Goal: Information Seeking & Learning: Learn about a topic

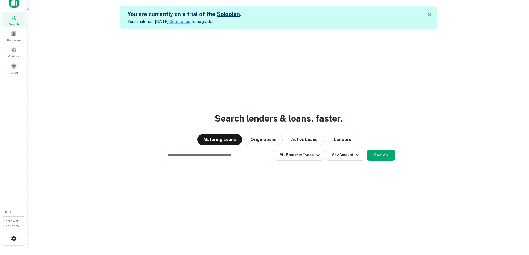
scroll to position [9, 0]
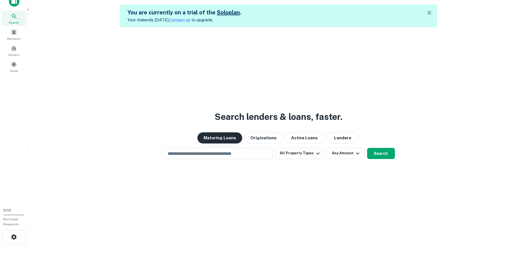
click at [216, 137] on button "Maturing Loans" at bounding box center [219, 137] width 45 height 11
click at [228, 153] on input "text" at bounding box center [217, 153] width 106 height 6
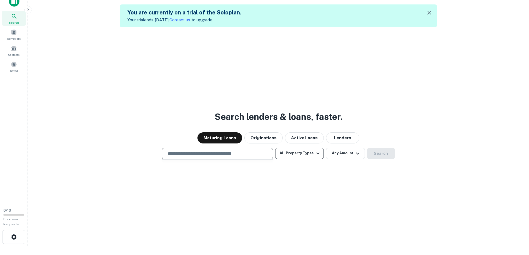
click at [293, 153] on button "All Property Types" at bounding box center [299, 153] width 48 height 11
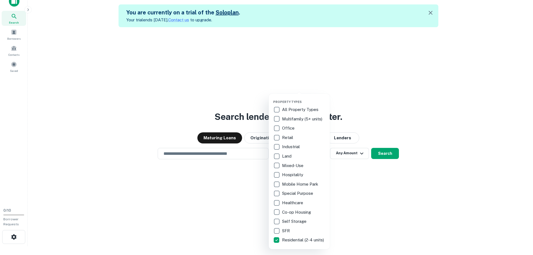
click at [413, 207] on div at bounding box center [266, 127] width 533 height 255
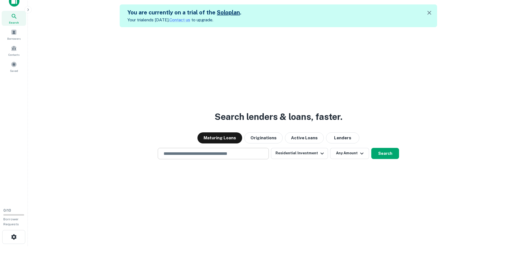
click at [231, 156] on input "text" at bounding box center [213, 153] width 106 height 6
click at [356, 151] on button "Any Amount" at bounding box center [349, 153] width 39 height 11
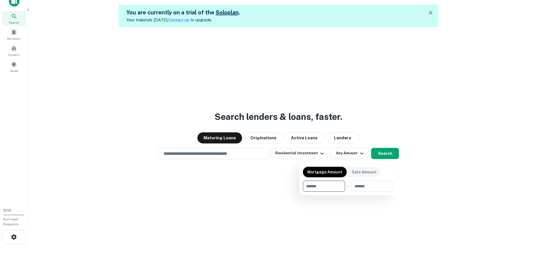
drag, startPoint x: 465, startPoint y: 211, endPoint x: 434, endPoint y: 197, distance: 34.3
click at [464, 211] on div at bounding box center [266, 127] width 533 height 255
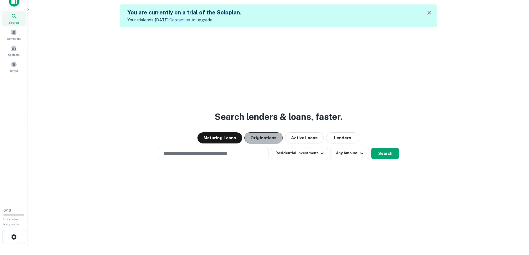
click at [271, 138] on button "Originations" at bounding box center [263, 137] width 38 height 11
click at [225, 136] on button "Maturing Loans" at bounding box center [219, 137] width 45 height 11
click at [235, 155] on input "text" at bounding box center [213, 153] width 106 height 6
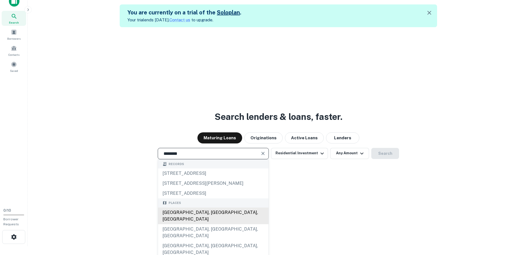
click at [190, 213] on div "Brooklyn, NY, USA" at bounding box center [213, 216] width 110 height 17
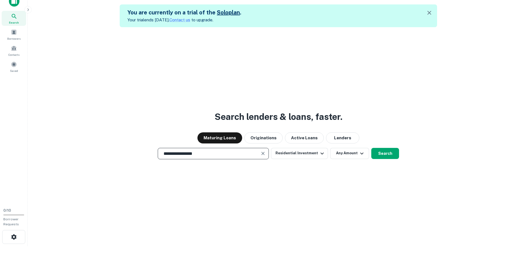
type input "**********"
click at [414, 192] on div "**********" at bounding box center [278, 154] width 492 height 255
click at [362, 150] on icon "button" at bounding box center [361, 153] width 7 height 7
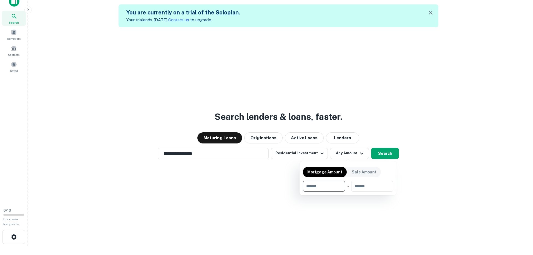
drag, startPoint x: 372, startPoint y: 183, endPoint x: 347, endPoint y: 144, distance: 46.5
click at [372, 183] on input "number" at bounding box center [370, 186] width 38 height 11
click at [337, 131] on div at bounding box center [266, 127] width 533 height 255
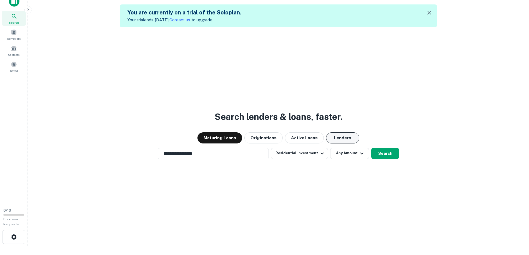
click at [340, 137] on button "Lenders" at bounding box center [342, 137] width 33 height 11
click at [219, 136] on button "Maturing Loans" at bounding box center [219, 137] width 45 height 11
click at [359, 156] on icon "button" at bounding box center [361, 153] width 7 height 7
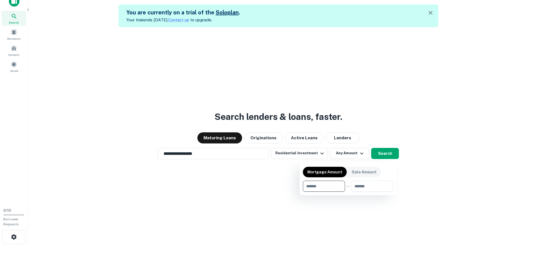
click at [286, 153] on div at bounding box center [266, 127] width 533 height 255
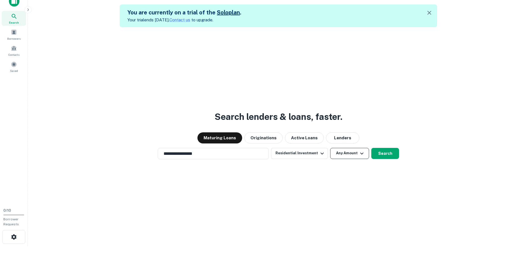
click at [358, 154] on icon "button" at bounding box center [361, 153] width 7 height 7
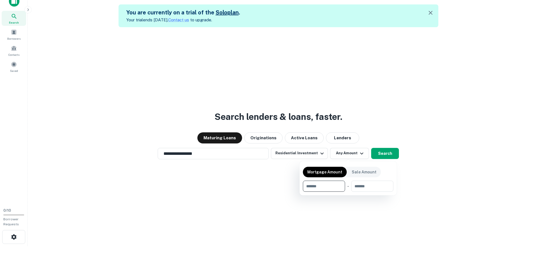
click at [309, 153] on div at bounding box center [266, 127] width 533 height 255
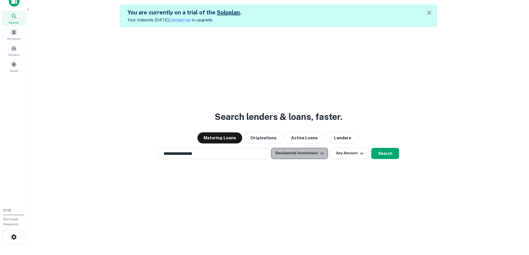
click at [319, 151] on icon "button" at bounding box center [322, 153] width 7 height 7
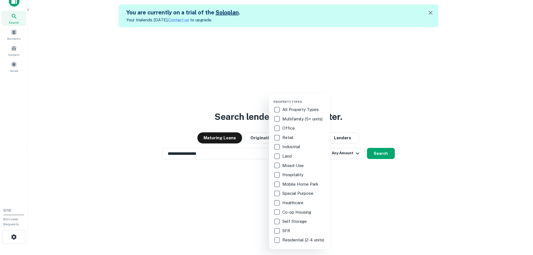
click at [383, 214] on div at bounding box center [266, 127] width 533 height 255
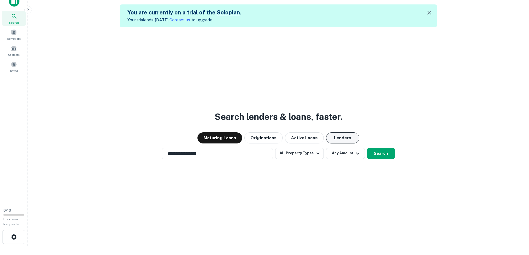
click at [341, 136] on button "Lenders" at bounding box center [342, 137] width 33 height 11
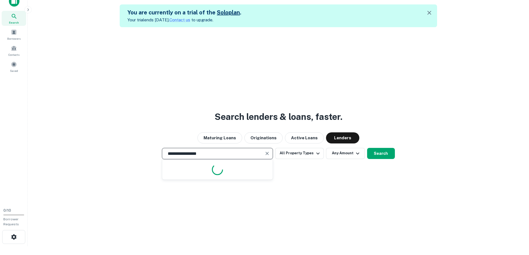
click at [248, 157] on input "**********" at bounding box center [213, 153] width 98 height 6
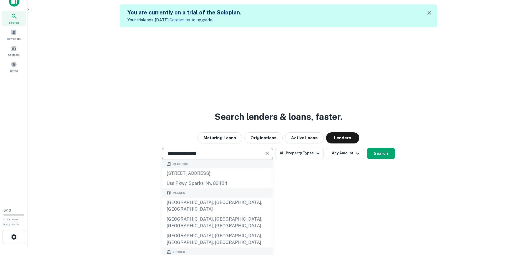
click at [267, 154] on icon "Clear" at bounding box center [267, 154] width 6 height 6
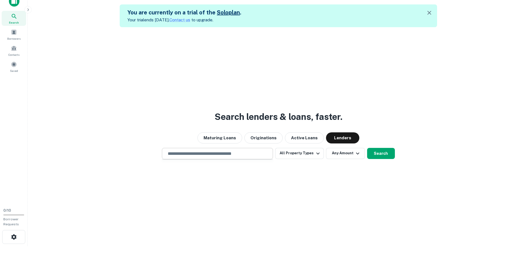
click at [297, 181] on div "Search lenders & loans, faster. Maturing Loans Originations Active Loans Lender…" at bounding box center [278, 154] width 492 height 255
click at [341, 140] on button "Lenders" at bounding box center [342, 137] width 33 height 11
click at [304, 155] on button "All Property Types" at bounding box center [299, 153] width 48 height 11
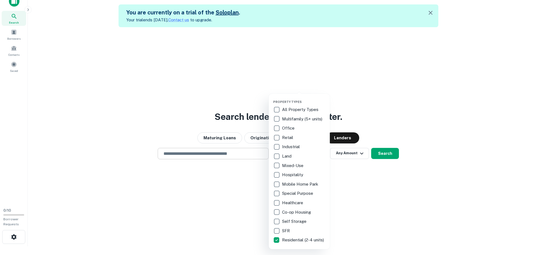
click at [354, 168] on div at bounding box center [266, 127] width 533 height 255
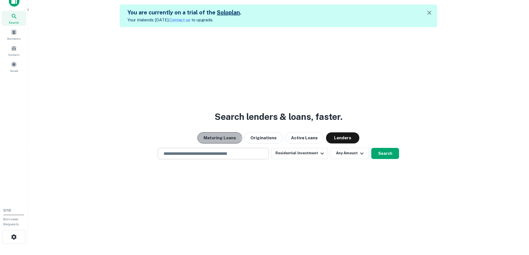
click at [216, 137] on button "Maturing Loans" at bounding box center [219, 137] width 45 height 11
click at [258, 153] on input "text" at bounding box center [213, 153] width 106 height 6
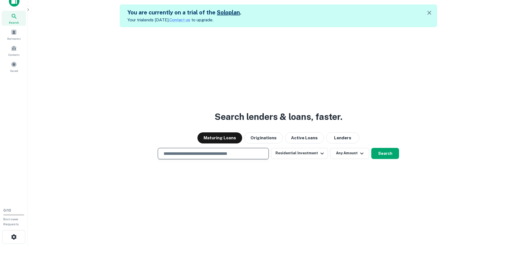
click at [258, 153] on input "text" at bounding box center [213, 153] width 106 height 6
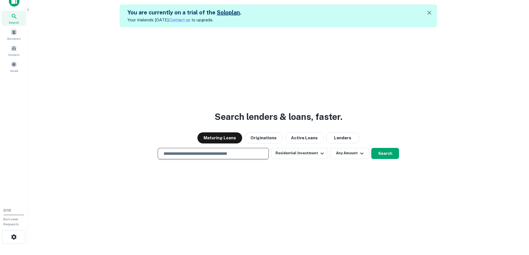
click at [258, 153] on input "text" at bounding box center [213, 153] width 106 height 6
click at [288, 191] on div "Search lenders & loans, faster. Maturing Loans Originations Active Loans Lender…" at bounding box center [278, 154] width 492 height 255
click at [252, 152] on input "text" at bounding box center [213, 153] width 106 height 6
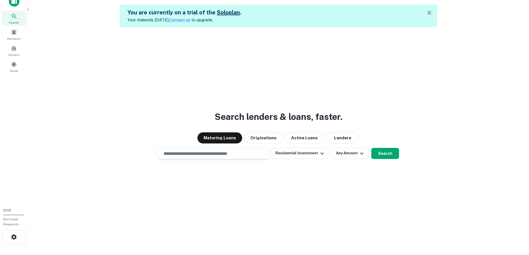
click at [334, 45] on div "Search lenders & loans, faster. Maturing Loans Originations Active Loans Lender…" at bounding box center [278, 154] width 492 height 255
click at [202, 147] on div "Search lenders & loans, faster. Maturing Loans Originations Active Loans Lender…" at bounding box center [278, 154] width 492 height 255
click at [204, 151] on input "text" at bounding box center [213, 153] width 106 height 6
click at [208, 156] on input "text" at bounding box center [213, 153] width 106 height 6
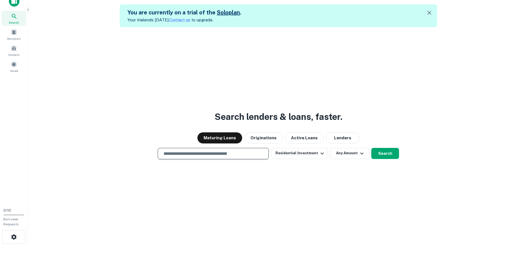
click at [208, 156] on input "text" at bounding box center [213, 153] width 106 height 6
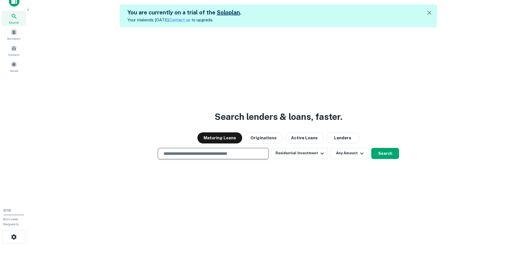
click at [208, 156] on input "text" at bounding box center [213, 153] width 106 height 6
click at [356, 153] on button "Any Amount" at bounding box center [349, 153] width 39 height 11
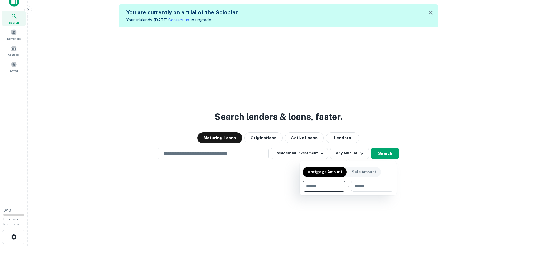
click at [325, 184] on input "number" at bounding box center [322, 186] width 38 height 11
type input "******"
type input "*******"
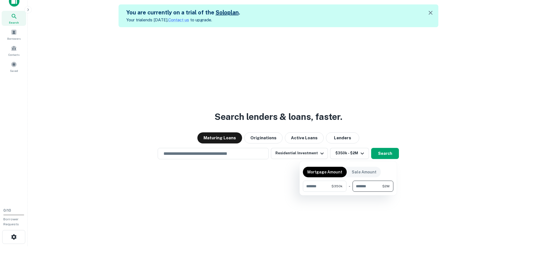
click at [261, 193] on div at bounding box center [266, 127] width 533 height 255
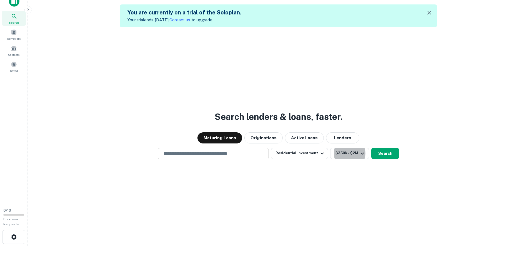
click at [205, 151] on input "text" at bounding box center [213, 153] width 106 height 6
click at [206, 152] on input "text" at bounding box center [213, 153] width 106 height 6
click at [207, 155] on input "text" at bounding box center [213, 153] width 106 height 6
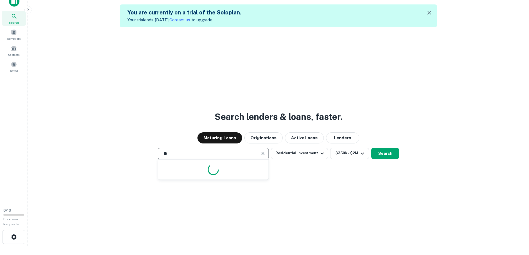
type input "*"
click at [223, 152] on input "text" at bounding box center [213, 153] width 106 height 6
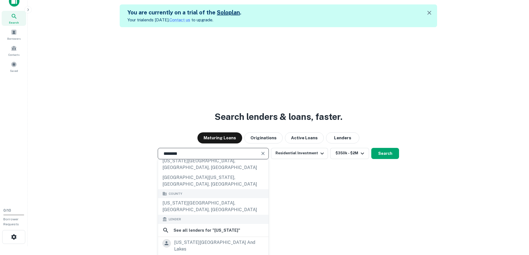
scroll to position [83, 0]
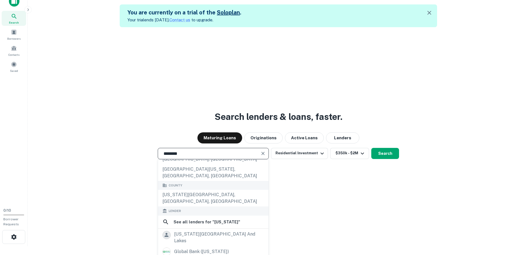
click at [200, 157] on div "******** ​" at bounding box center [213, 153] width 111 height 11
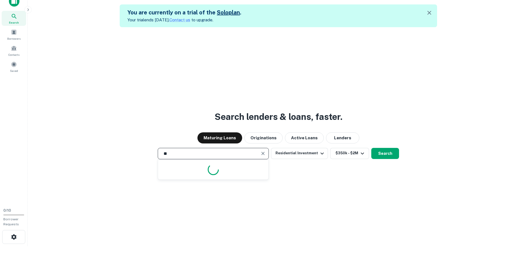
type input "*"
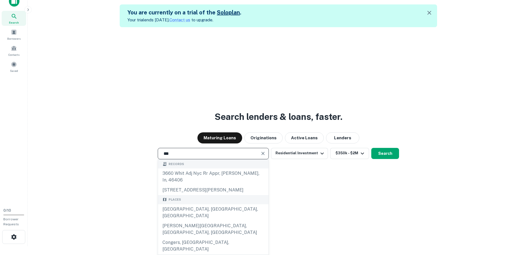
click at [198, 204] on div "NYC, NY, USA" at bounding box center [213, 212] width 110 height 17
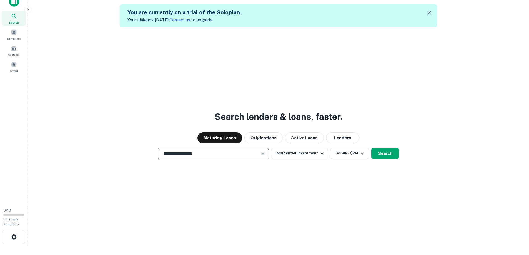
type input "**********"
click at [308, 179] on div "**********" at bounding box center [278, 154] width 492 height 255
click at [308, 153] on button "Residential Investment" at bounding box center [299, 153] width 57 height 11
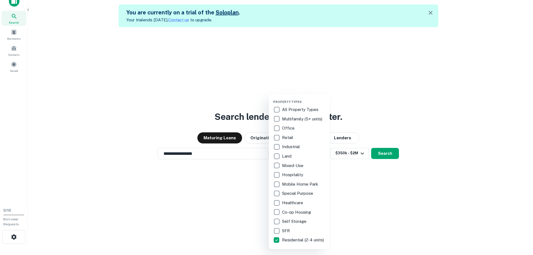
click at [385, 215] on div at bounding box center [266, 127] width 533 height 255
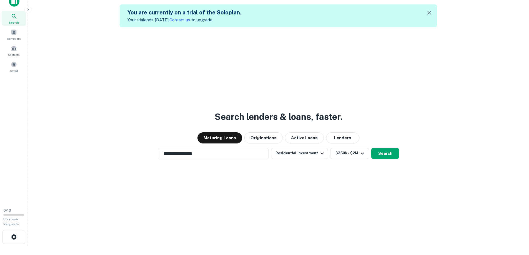
click at [382, 156] on button "Search" at bounding box center [385, 153] width 28 height 11
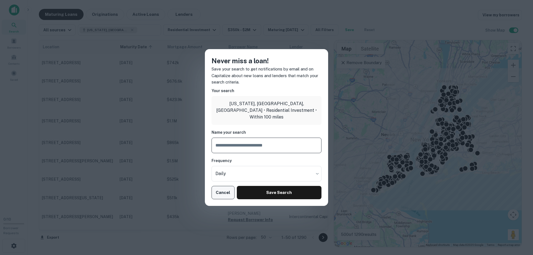
click at [220, 192] on button "Cancel" at bounding box center [222, 192] width 23 height 13
click at [228, 191] on button "Cancel" at bounding box center [222, 192] width 23 height 13
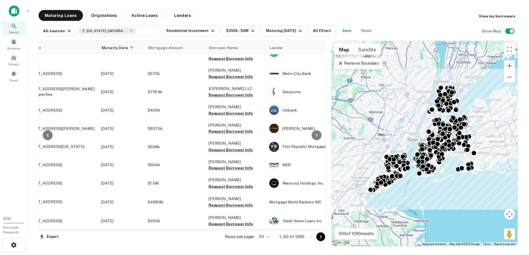
scroll to position [638, 0]
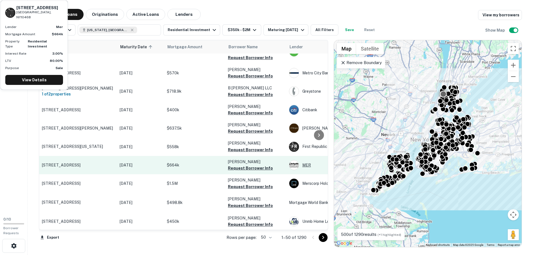
click at [290, 160] on img at bounding box center [293, 164] width 9 height 9
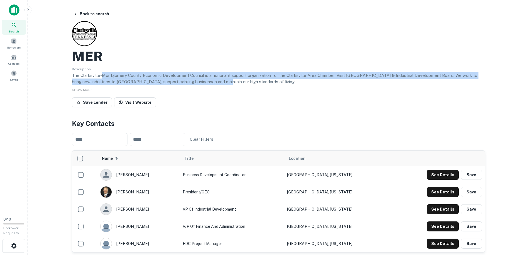
drag, startPoint x: 104, startPoint y: 74, endPoint x: 214, endPoint y: 80, distance: 109.8
click at [211, 80] on p "The Clarksville-Montgomery County Economic Development Council is a nonprofit s…" at bounding box center [278, 78] width 413 height 13
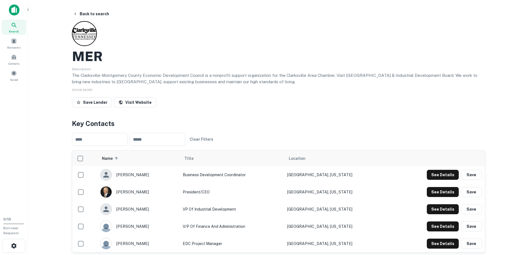
click at [214, 80] on p "The Clarksville-Montgomery County Economic Development Council is a nonprofit s…" at bounding box center [278, 78] width 413 height 13
drag, startPoint x: 182, startPoint y: 70, endPoint x: 246, endPoint y: 72, distance: 63.6
click at [242, 72] on div "Description The Clarksville-Montgomery County Economic Development Council is a…" at bounding box center [278, 75] width 413 height 20
click at [246, 72] on div "Description The Clarksville-Montgomery County Economic Development Council is a…" at bounding box center [278, 75] width 413 height 20
drag, startPoint x: 187, startPoint y: 72, endPoint x: 246, endPoint y: 78, distance: 60.3
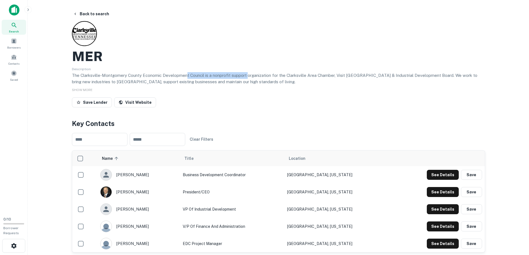
click at [246, 78] on p "The Clarksville-Montgomery County Economic Development Council is a nonprofit s…" at bounding box center [278, 78] width 413 height 13
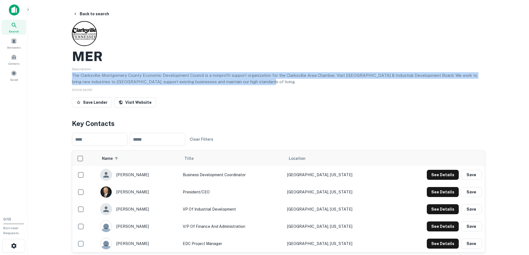
drag, startPoint x: 254, startPoint y: 82, endPoint x: 137, endPoint y: 69, distance: 117.8
click at [137, 69] on div "Description The Clarksville-Montgomery County Economic Development Council is a…" at bounding box center [278, 75] width 413 height 20
click at [129, 72] on div "Description The Clarksville-Montgomery County Economic Development Council is a…" at bounding box center [278, 75] width 413 height 20
drag, startPoint x: 140, startPoint y: 74, endPoint x: 159, endPoint y: 85, distance: 21.7
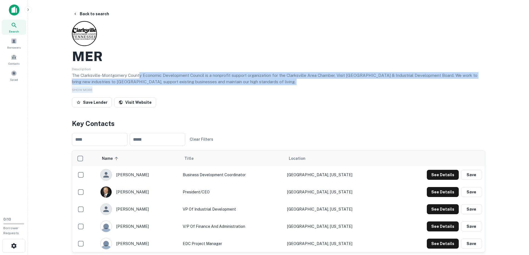
click at [158, 85] on div "MER Description The Clarksville-Montgomery County Economic Development Council …" at bounding box center [278, 65] width 413 height 89
click at [222, 87] on div "SHOW MORE" at bounding box center [278, 89] width 413 height 7
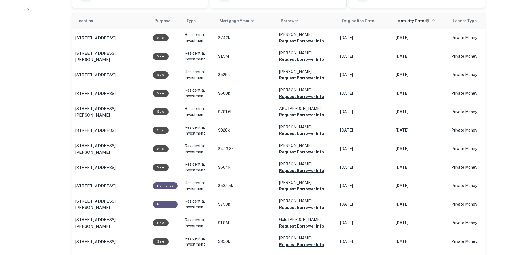
scroll to position [222, 0]
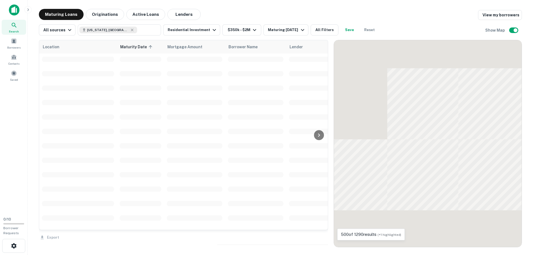
scroll to position [638, 0]
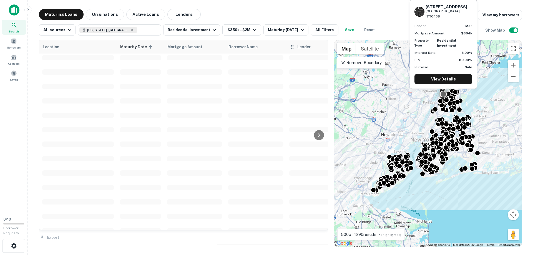
click at [294, 47] on icon at bounding box center [292, 47] width 6 height 7
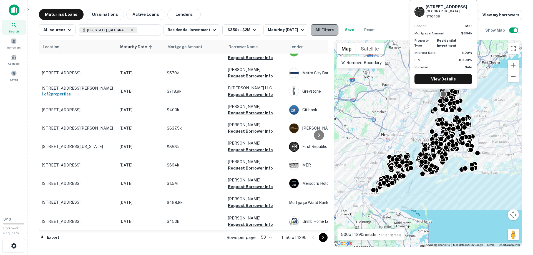
click at [314, 29] on button "All Filters" at bounding box center [325, 29] width 28 height 11
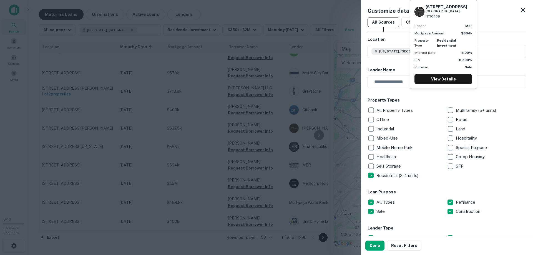
click at [487, 18] on div "All Sources CMBS GSE" at bounding box center [446, 22] width 159 height 10
drag, startPoint x: 519, startPoint y: 11, endPoint x: 467, endPoint y: 5, distance: 51.9
click at [520, 11] on icon at bounding box center [523, 10] width 7 height 7
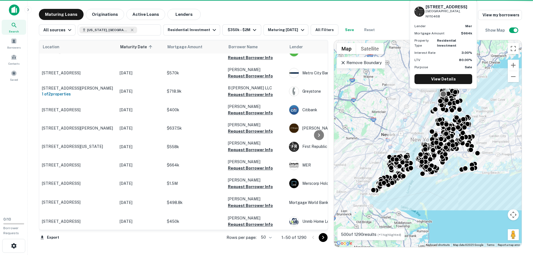
click at [382, 11] on div "Maturing Loans Originations Active Loans Lenders View my borrowers" at bounding box center [280, 14] width 483 height 11
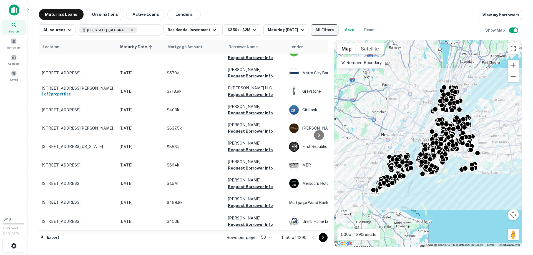
click at [319, 32] on button "All Filters" at bounding box center [325, 29] width 28 height 11
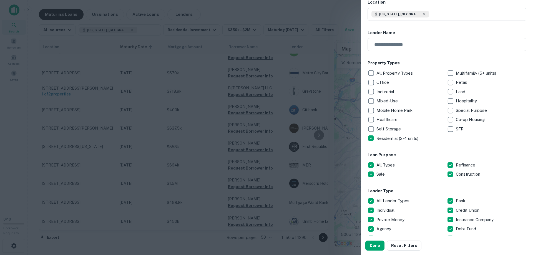
scroll to position [111, 0]
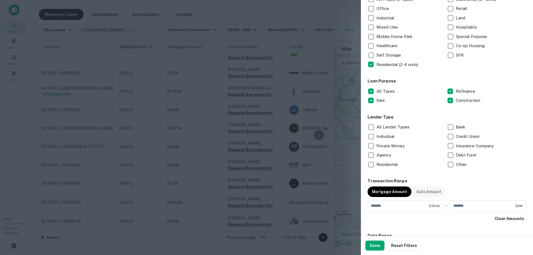
click at [456, 155] on p "Debt Fund" at bounding box center [466, 155] width 21 height 7
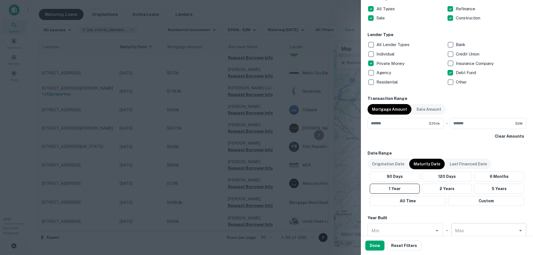
scroll to position [250, 0]
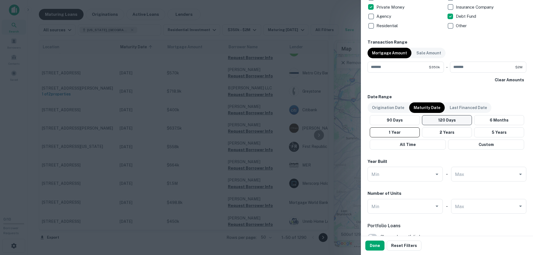
click at [458, 120] on button "120 Days" at bounding box center [447, 120] width 50 height 10
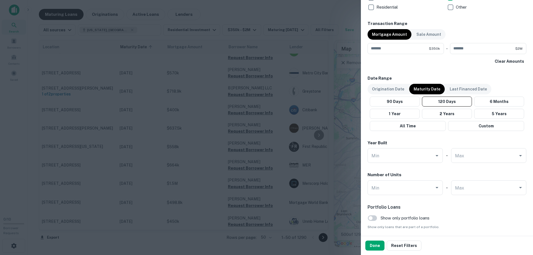
scroll to position [289, 0]
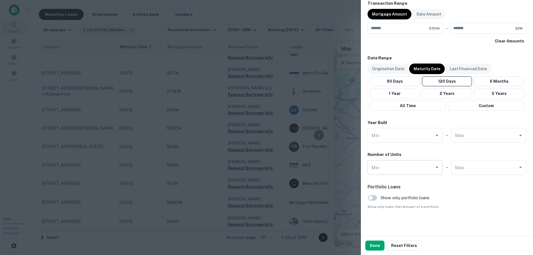
click at [435, 164] on button "Open" at bounding box center [437, 167] width 8 height 8
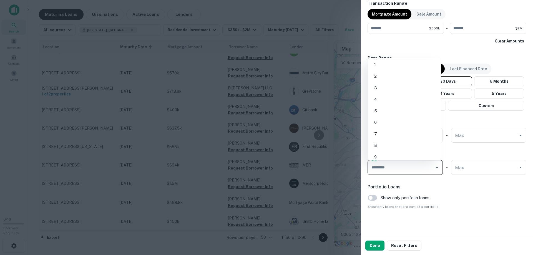
click at [391, 64] on li "1" at bounding box center [404, 65] width 69 height 10
type input "*"
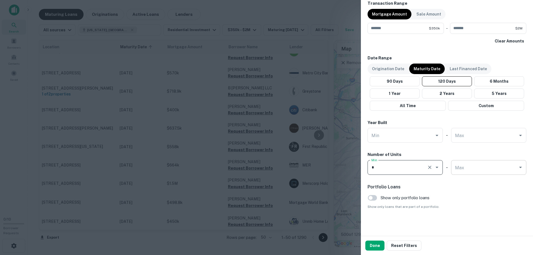
click at [521, 166] on div "Max" at bounding box center [488, 167] width 75 height 15
click at [518, 166] on icon "Open" at bounding box center [520, 167] width 7 height 7
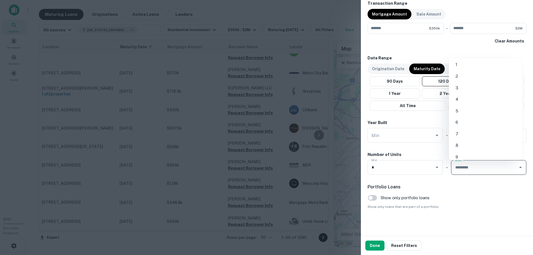
click at [471, 112] on li "5" at bounding box center [485, 111] width 69 height 10
type input "*"
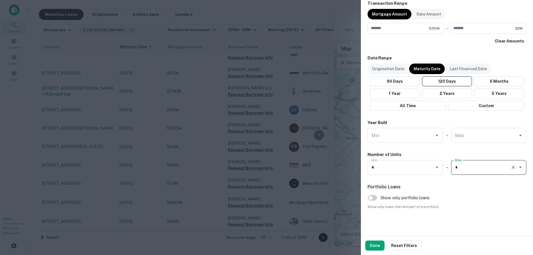
click at [472, 206] on span "Show only loans that are part of a portfolio." at bounding box center [446, 206] width 159 height 5
click at [375, 243] on button "Done" at bounding box center [374, 246] width 19 height 10
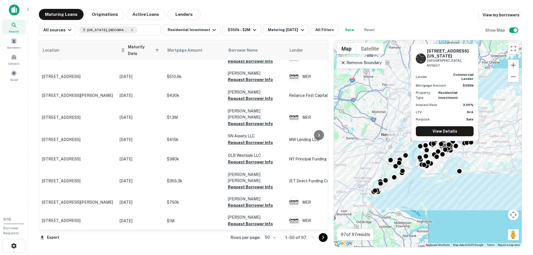
scroll to position [278, 0]
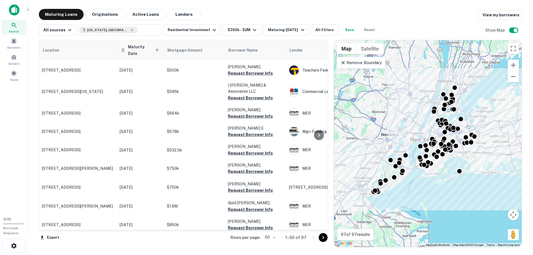
click at [141, 47] on span "Maturity Date sorted ascending" at bounding box center [144, 50] width 33 height 13
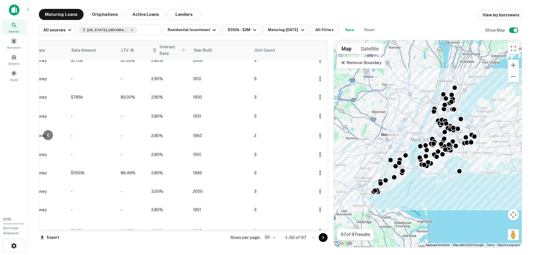
scroll to position [173, 425]
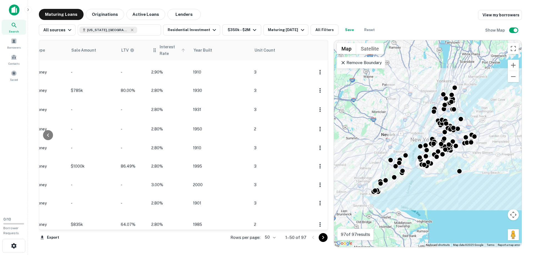
click at [161, 44] on span "Interest Rate" at bounding box center [173, 50] width 27 height 13
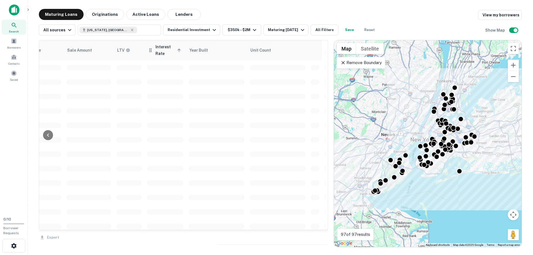
click at [173, 47] on span "Interest Rate sorted ascending" at bounding box center [168, 50] width 27 height 13
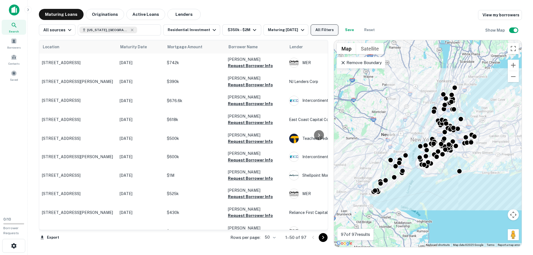
click at [330, 29] on button "All Filters" at bounding box center [325, 29] width 28 height 11
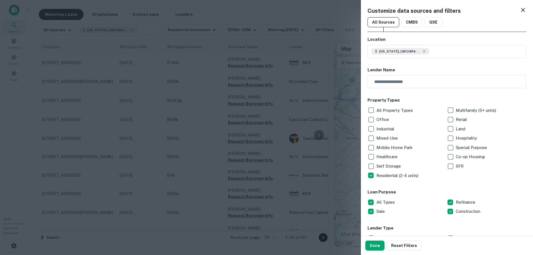
type input "*"
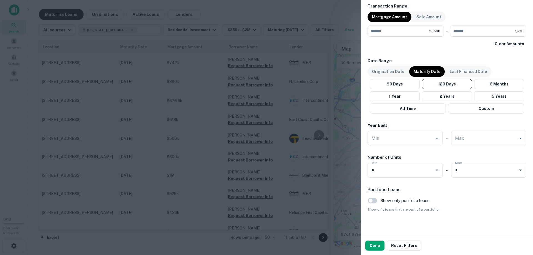
scroll to position [289, 0]
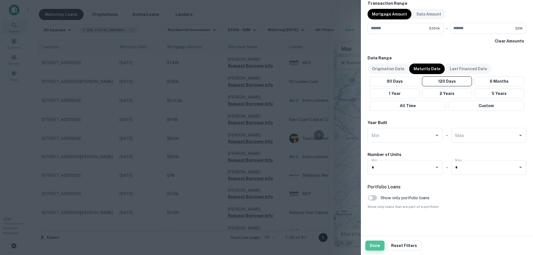
click at [376, 247] on button "Done" at bounding box center [374, 246] width 19 height 10
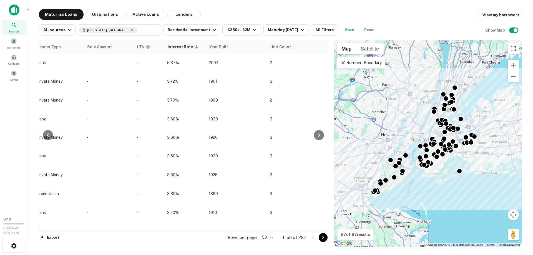
scroll to position [0, 446]
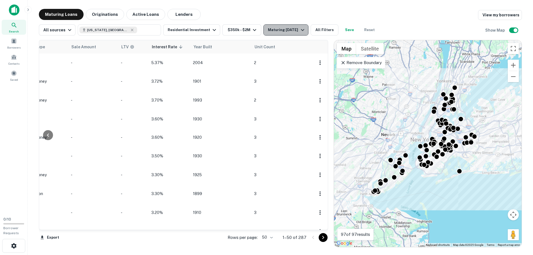
click at [289, 28] on div "Maturing In 120 Days" at bounding box center [287, 30] width 38 height 7
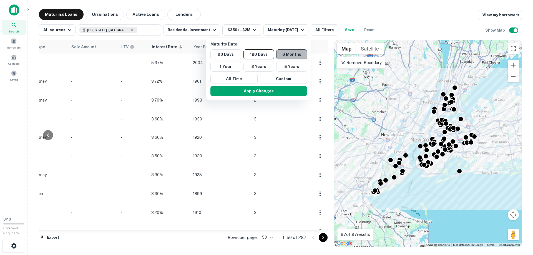
click at [289, 53] on button "6 Months" at bounding box center [291, 54] width 31 height 10
click at [267, 95] on button "Apply Changes" at bounding box center [259, 91] width 97 height 10
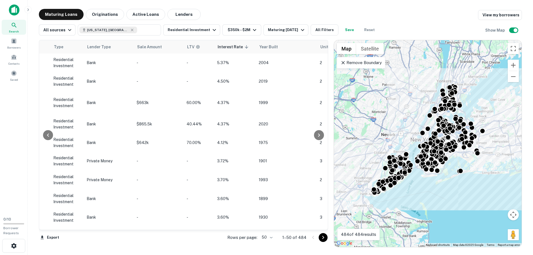
scroll to position [0, 445]
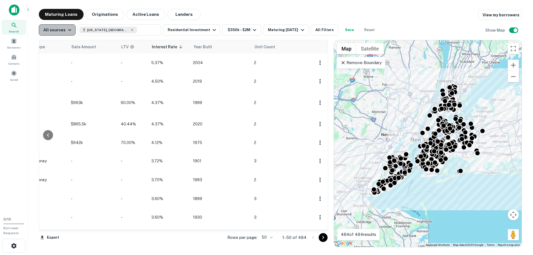
click at [66, 31] on icon "button" at bounding box center [69, 30] width 7 height 7
click at [226, 5] on div at bounding box center [266, 127] width 533 height 255
click at [239, 29] on button "$350k - $2M" at bounding box center [241, 29] width 39 height 11
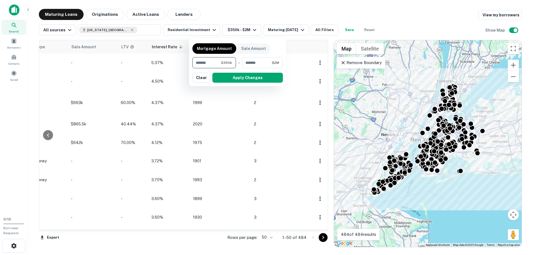
click at [258, 14] on div at bounding box center [266, 127] width 533 height 255
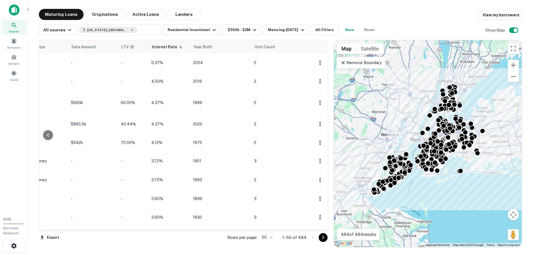
click at [217, 29] on div "All sources New York, NY, USA ​ Residential Investment $350k - $2M Maturing In …" at bounding box center [208, 29] width 339 height 11
click at [211, 29] on icon "button" at bounding box center [214, 30] width 7 height 7
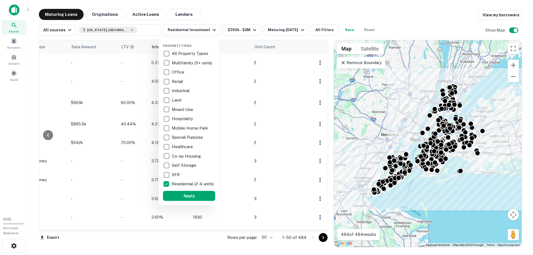
click at [265, 15] on div at bounding box center [266, 127] width 533 height 255
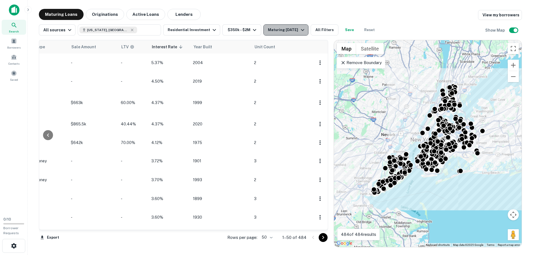
click at [286, 28] on div "Maturing [DATE]" at bounding box center [287, 30] width 38 height 7
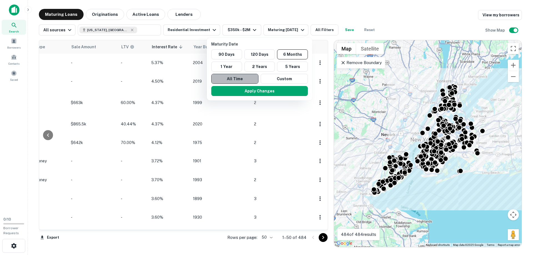
click at [230, 79] on button "All Time" at bounding box center [234, 79] width 47 height 10
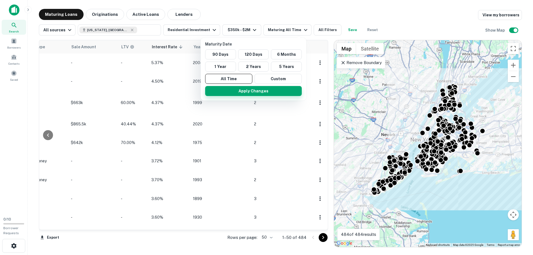
click at [252, 89] on button "Apply Changes" at bounding box center [253, 91] width 97 height 10
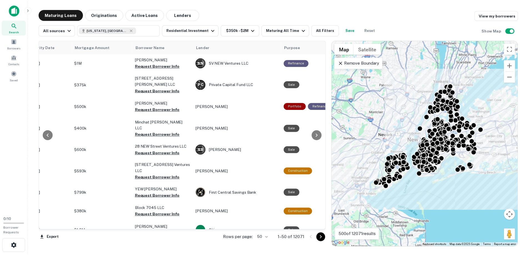
scroll to position [0, 91]
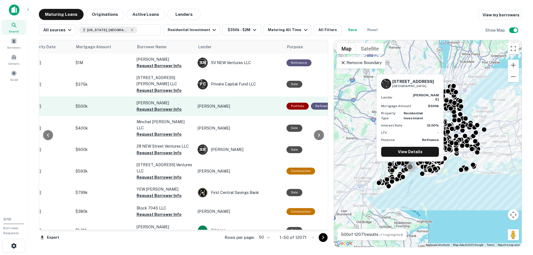
click at [114, 104] on td "$500k" at bounding box center [103, 106] width 61 height 19
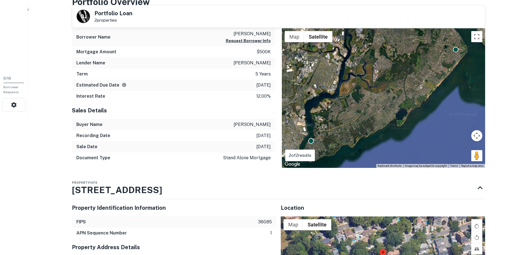
scroll to position [37, 0]
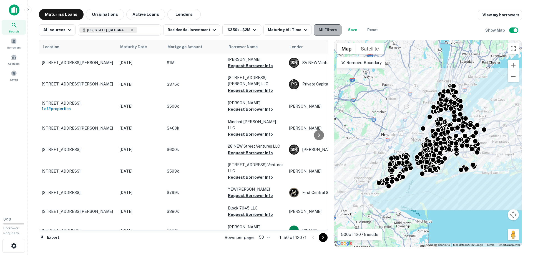
click at [318, 29] on button "All Filters" at bounding box center [328, 29] width 28 height 11
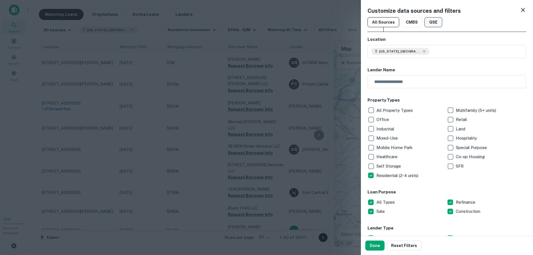
click at [428, 22] on button "GSE" at bounding box center [433, 22] width 18 height 10
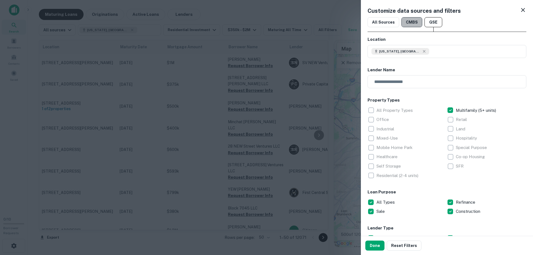
click at [412, 20] on button "CMBS" at bounding box center [411, 22] width 21 height 10
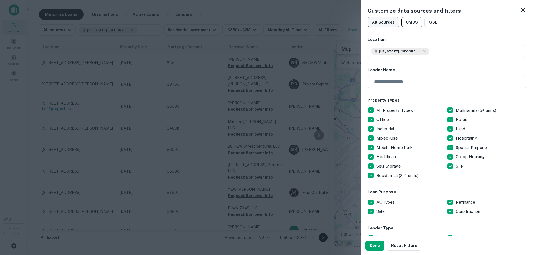
click at [392, 19] on button "All Sources" at bounding box center [383, 22] width 32 height 10
click at [302, 27] on div at bounding box center [266, 127] width 533 height 255
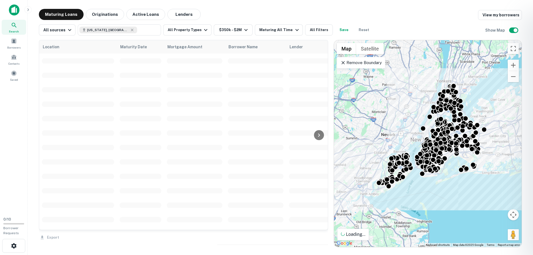
click at [118, 29] on div at bounding box center [266, 127] width 533 height 255
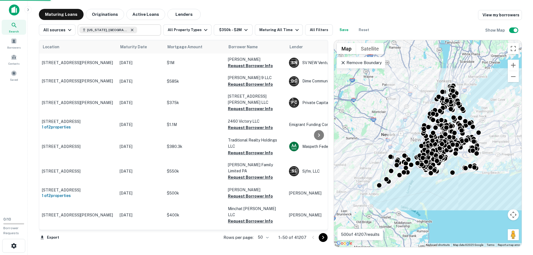
click at [130, 29] on icon at bounding box center [132, 30] width 4 height 4
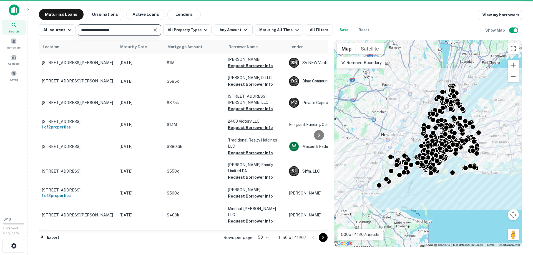
type input "**********"
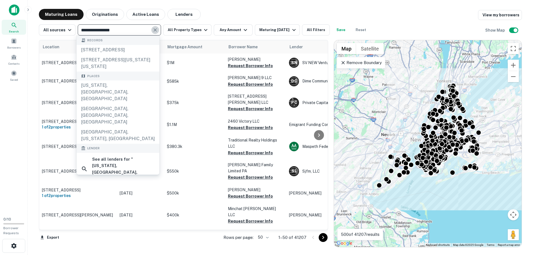
click at [153, 32] on icon "Clear" at bounding box center [155, 30] width 6 height 6
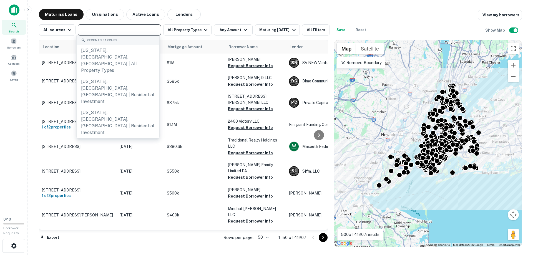
click at [255, 15] on div "Maturing Loans Originations Active Loans Lenders View my borrowers" at bounding box center [280, 14] width 483 height 11
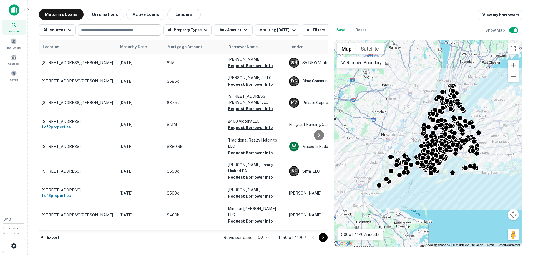
click at [343, 61] on icon at bounding box center [343, 63] width 6 height 6
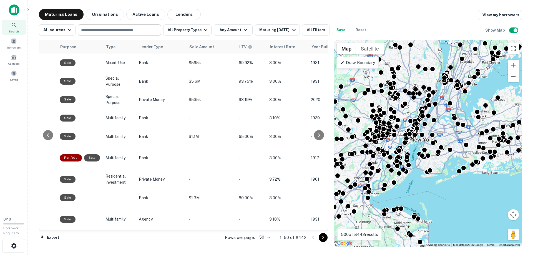
scroll to position [0, 399]
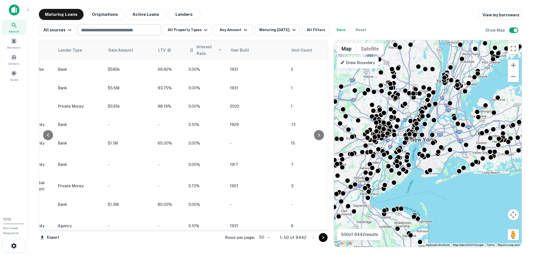
click at [203, 51] on span "Interest Rate" at bounding box center [209, 50] width 27 height 13
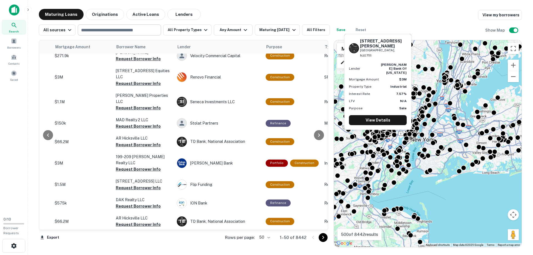
scroll to position [749, 112]
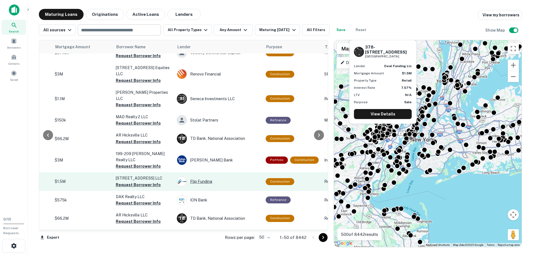
click at [220, 177] on div "Flip Funding" at bounding box center [218, 182] width 83 height 10
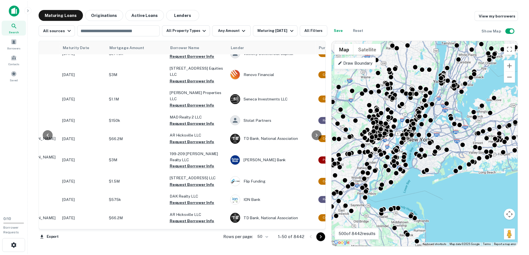
scroll to position [749, 68]
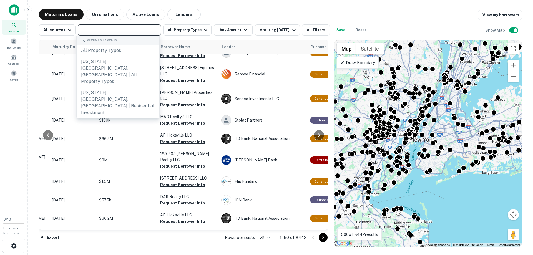
click at [96, 32] on input "text" at bounding box center [118, 30] width 79 height 8
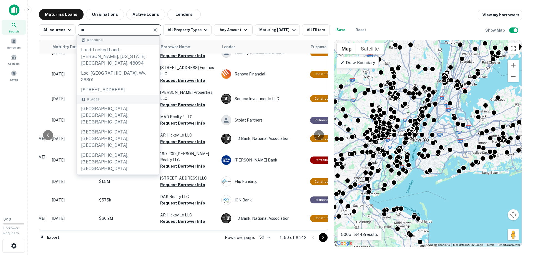
type input "*"
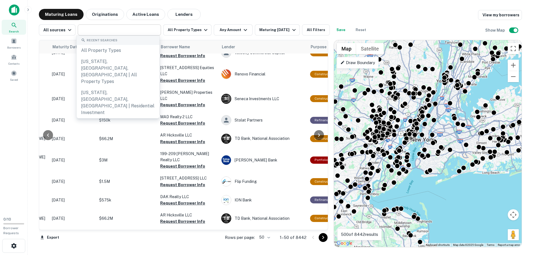
click at [97, 29] on input "text" at bounding box center [118, 30] width 79 height 8
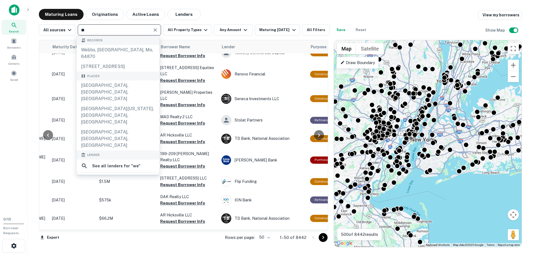
type input "**"
click at [108, 187] on div "we lend" at bounding box center [101, 191] width 17 height 8
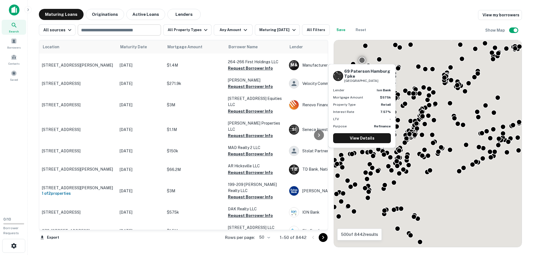
scroll to position [749, 0]
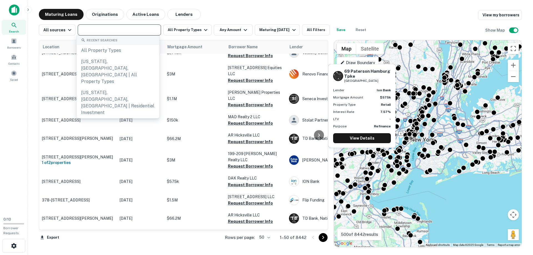
click at [139, 30] on input "text" at bounding box center [118, 30] width 79 height 8
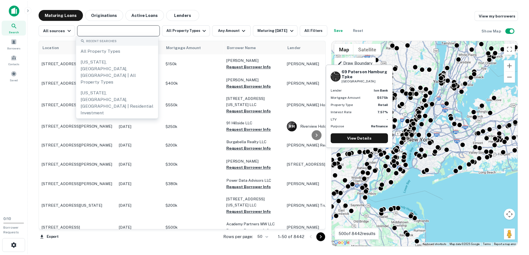
scroll to position [749, 0]
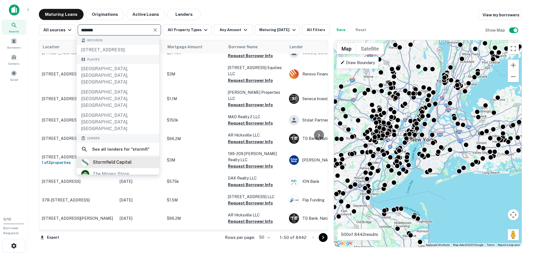
type input "*******"
click at [92, 158] on div "stormfield capital" at bounding box center [118, 162] width 74 height 8
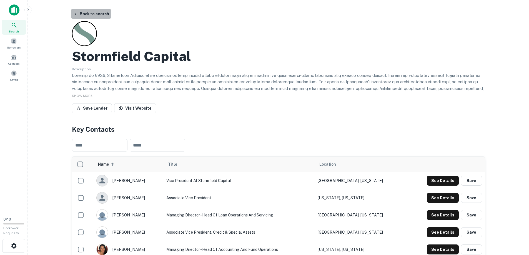
click at [91, 15] on button "Back to search" at bounding box center [91, 14] width 41 height 10
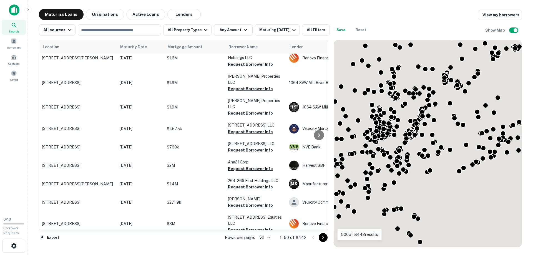
scroll to position [749, 0]
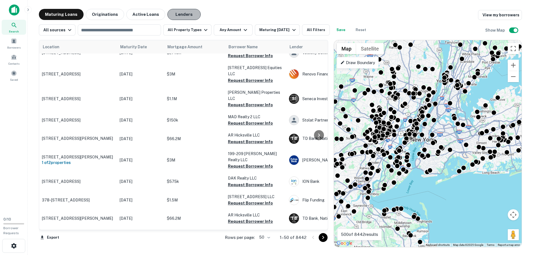
click at [182, 17] on button "Lenders" at bounding box center [183, 14] width 33 height 11
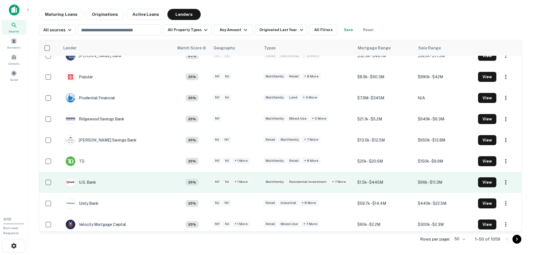
scroll to position [883, 0]
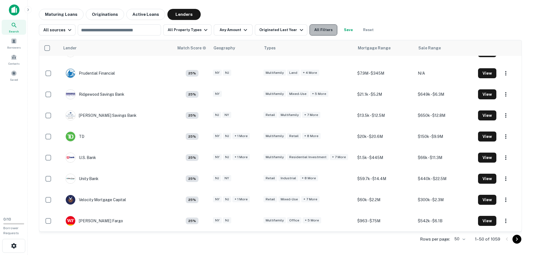
click at [313, 31] on button "All Filters" at bounding box center [323, 29] width 28 height 11
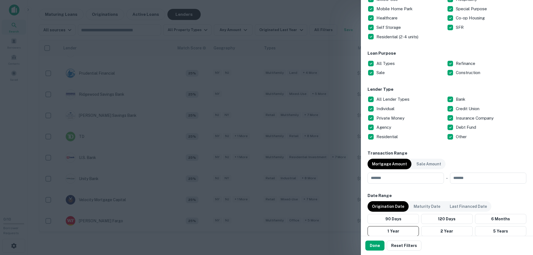
scroll to position [28, 0]
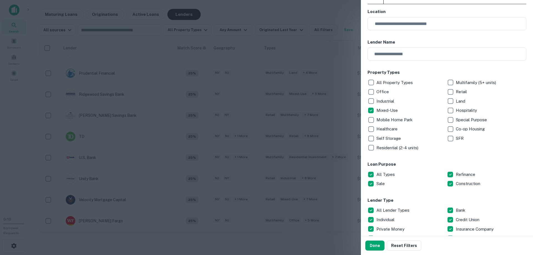
click at [378, 146] on p "Residential (2-4 units)" at bounding box center [397, 148] width 43 height 7
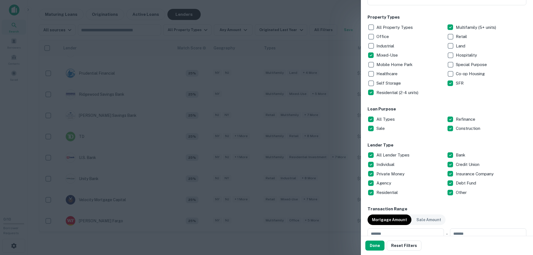
scroll to position [83, 0]
click at [376, 247] on button "Done" at bounding box center [374, 246] width 19 height 10
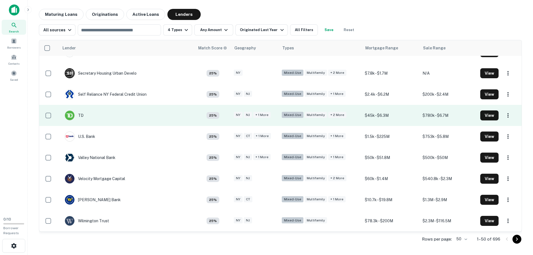
scroll to position [879, 0]
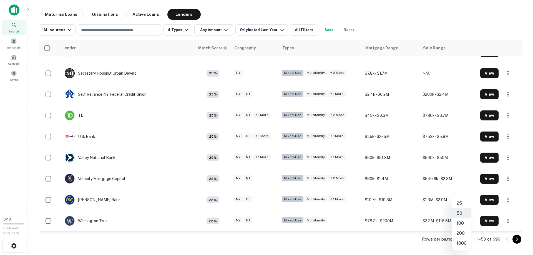
click at [462, 238] on body "Search Borrowers Contacts Saved 0 / 10 Borrower Requests Maturing Loans Origina…" at bounding box center [266, 127] width 533 height 255
click at [461, 243] on li "1000" at bounding box center [461, 243] width 19 height 10
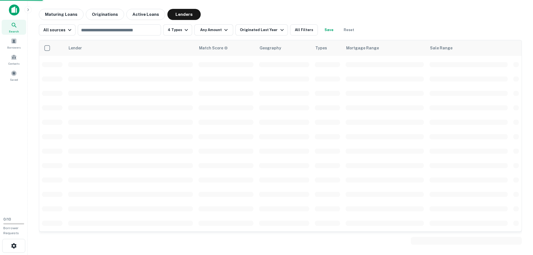
scroll to position [883, 0]
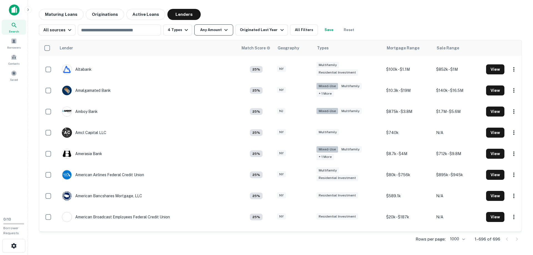
click at [206, 29] on button "Any Amount" at bounding box center [213, 29] width 39 height 11
click at [196, 121] on div at bounding box center [266, 127] width 533 height 255
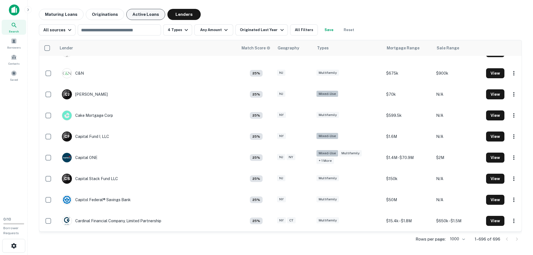
scroll to position [2659, 0]
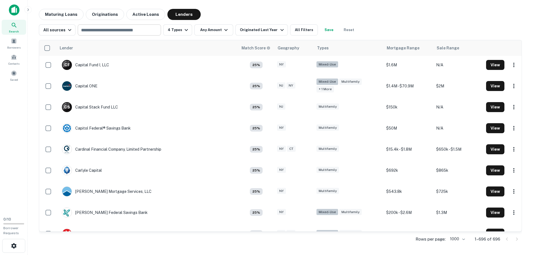
click at [120, 30] on input "text" at bounding box center [118, 30] width 79 height 8
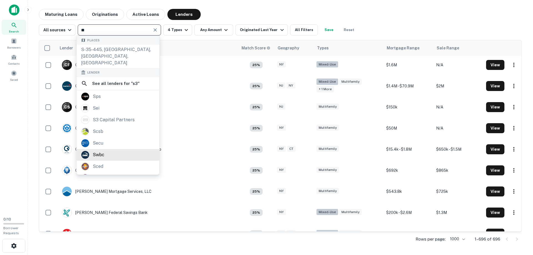
scroll to position [44, 0]
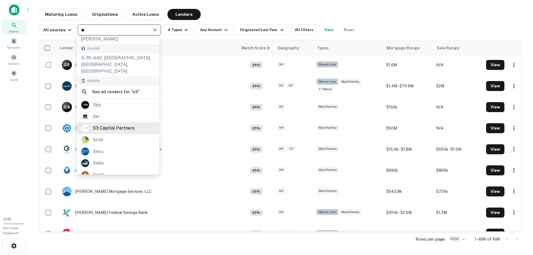
type input "**"
click at [131, 122] on div "s3 capital partners" at bounding box center [118, 128] width 83 height 12
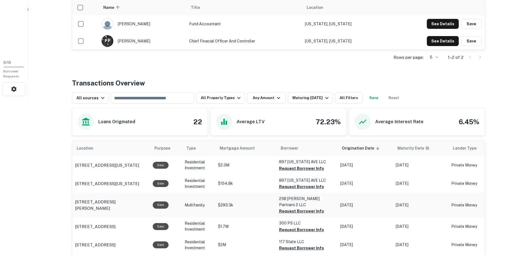
scroll to position [194, 0]
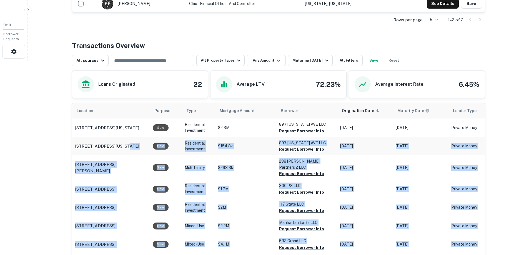
drag, startPoint x: 71, startPoint y: 146, endPoint x: 119, endPoint y: 148, distance: 47.5
click at [120, 147] on div "Back to search S3 Capital Partners Description S3 Capital is a private bridge l…" at bounding box center [278, 185] width 426 height 741
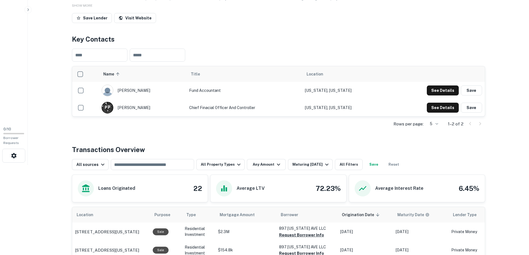
scroll to position [51, 0]
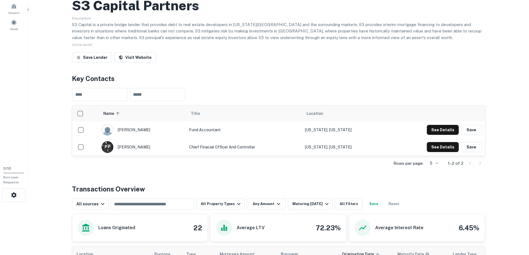
click at [258, 163] on div "Rows per page: 5 * 1–2 of 2" at bounding box center [278, 163] width 413 height 15
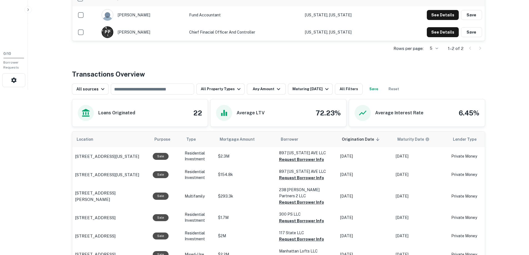
scroll to position [217, 0]
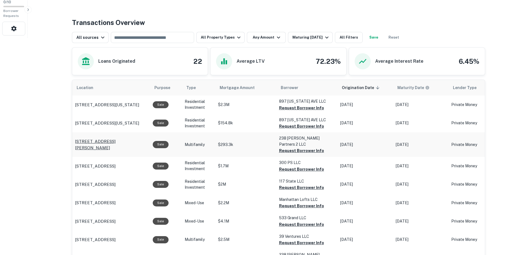
click at [116, 142] on p "[STREET_ADDRESS][PERSON_NAME]" at bounding box center [111, 144] width 72 height 13
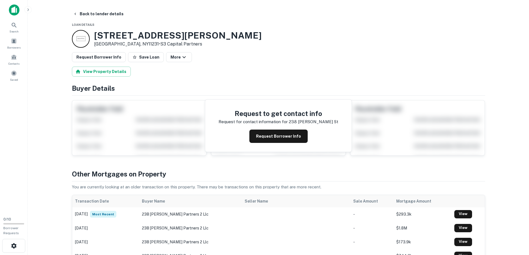
click at [87, 8] on main "Back to lender details Loan Details 238 Degraw St Brooklyn, NY11231 • S3 Capita…" at bounding box center [278, 127] width 501 height 255
click at [90, 12] on button "Back to lender details" at bounding box center [98, 14] width 55 height 10
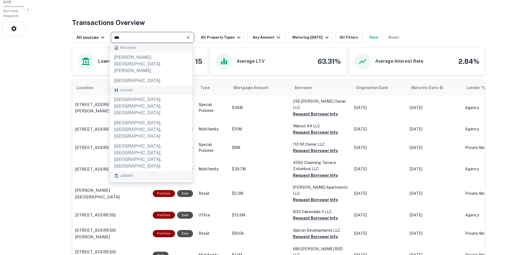
type input "***"
click at [171, 207] on div "ice lender holdings llc" at bounding box center [150, 211] width 49 height 8
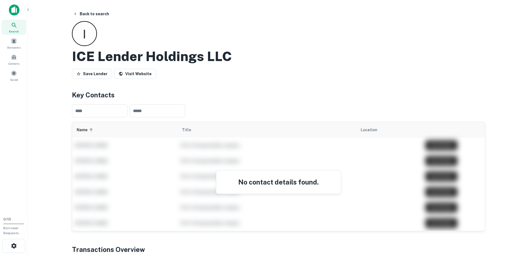
click at [77, 6] on main "Back to search ICE Lender Holdings LLC Save Lender Visit Website Key Contacts ​…" at bounding box center [278, 127] width 501 height 255
click at [78, 11] on button "Back to search" at bounding box center [91, 14] width 41 height 10
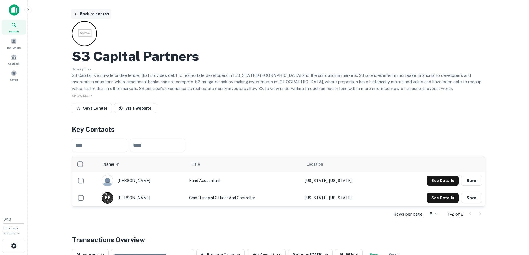
click at [82, 10] on button "Back to search" at bounding box center [91, 14] width 41 height 10
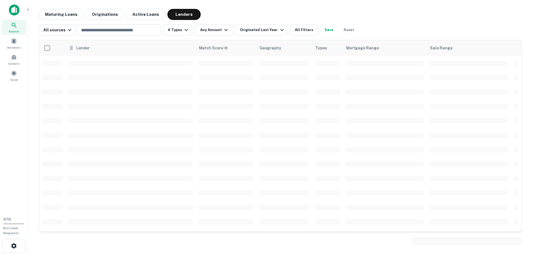
scroll to position [686, 0]
click at [137, 32] on input "text" at bounding box center [118, 30] width 79 height 8
click at [114, 28] on input "text" at bounding box center [118, 30] width 79 height 8
click at [118, 33] on input "text" at bounding box center [118, 30] width 79 height 8
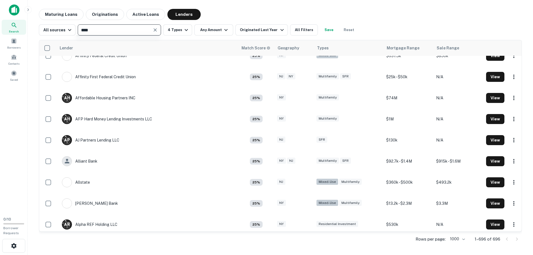
scroll to position [1268, 0]
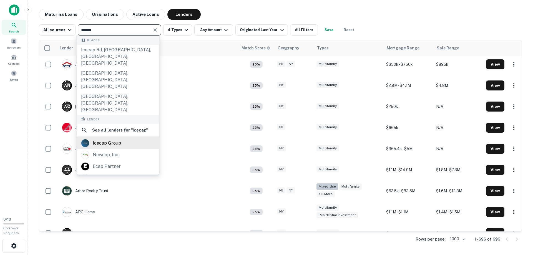
type input "******"
click at [129, 139] on div "icecap group" at bounding box center [118, 143] width 74 height 8
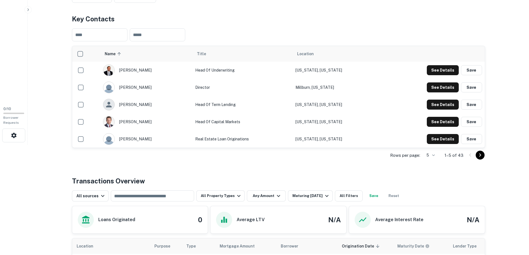
scroll to position [111, 0]
click at [430, 144] on body "Search Borrowers Contacts Saved 0 / 10 Borrower Requests Back to search Icecap …" at bounding box center [264, 16] width 529 height 255
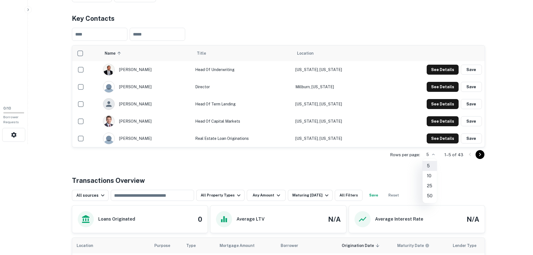
click at [434, 193] on li "50" at bounding box center [429, 196] width 14 height 10
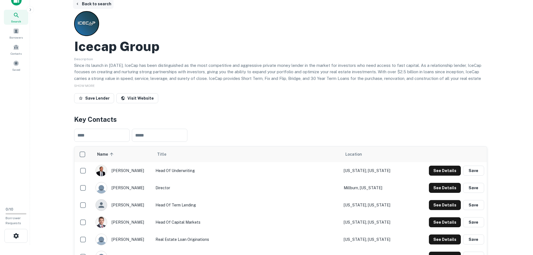
scroll to position [0, 0]
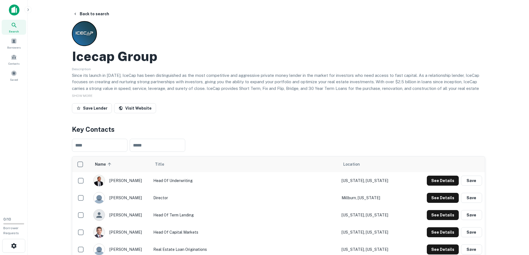
click at [91, 4] on main "Back to search Icecap Group Description Since its launch in 2017, IceCap has be…" at bounding box center [278, 127] width 501 height 255
click at [92, 9] on button "Back to search" at bounding box center [91, 14] width 41 height 10
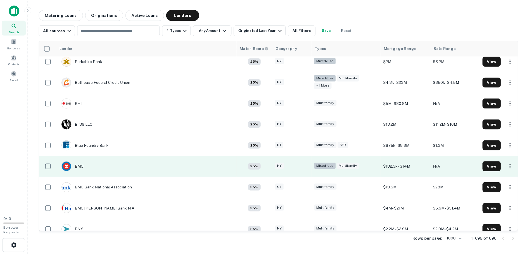
scroll to position [1961, 0]
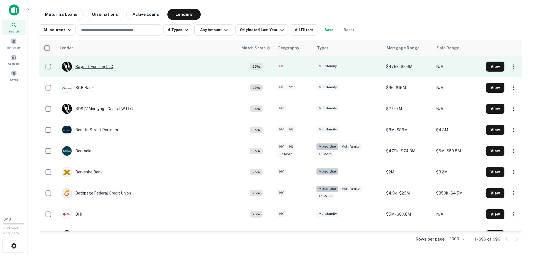
click at [100, 62] on div "B F Bayport Funding LLC" at bounding box center [87, 67] width 51 height 10
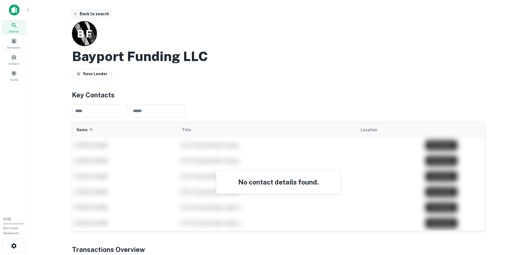
click at [79, 20] on div "Back to search B F Bayport Funding LLC Save Lender Key Contacts ​ ​ Name sorted…" at bounding box center [278, 217] width 426 height 416
click at [78, 14] on button "Back to search" at bounding box center [91, 14] width 41 height 10
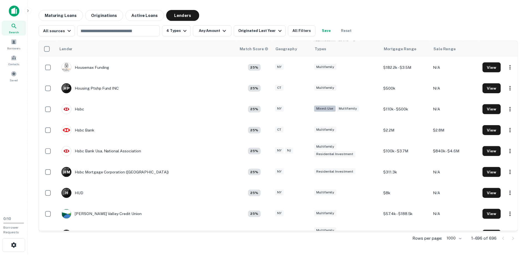
scroll to position [7401, 0]
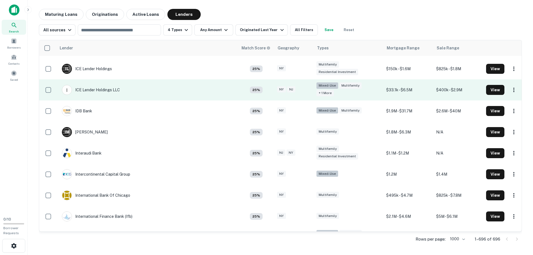
click at [194, 83] on td "ICE Lender Holdings LLC" at bounding box center [147, 89] width 182 height 21
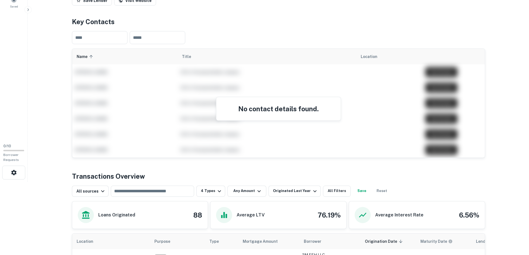
scroll to position [194, 0]
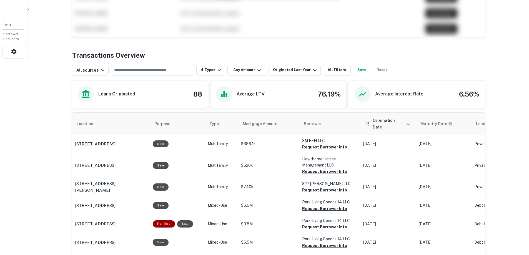
click at [385, 118] on span "Origination Date sorted descending" at bounding box center [391, 123] width 39 height 13
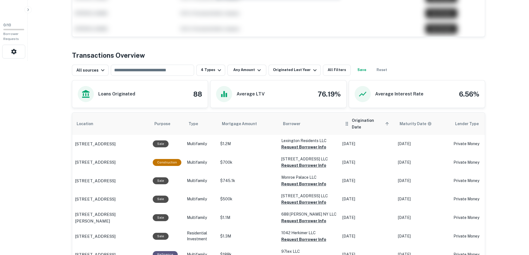
click at [359, 122] on span "Origination Date sorted ascending" at bounding box center [371, 123] width 39 height 13
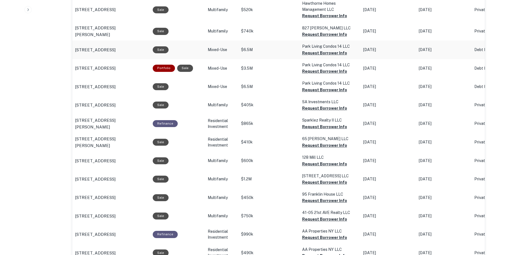
scroll to position [261, 0]
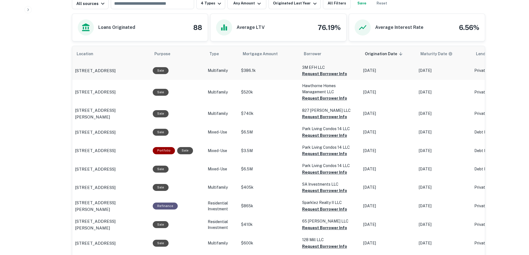
click at [220, 69] on p "Multifamily" at bounding box center [222, 71] width 28 height 6
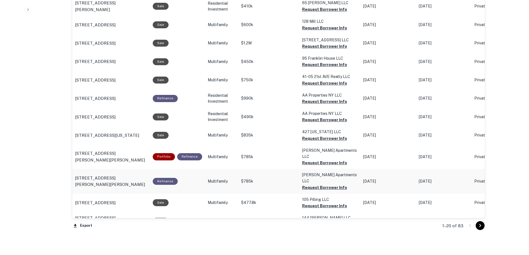
scroll to position [511, 0]
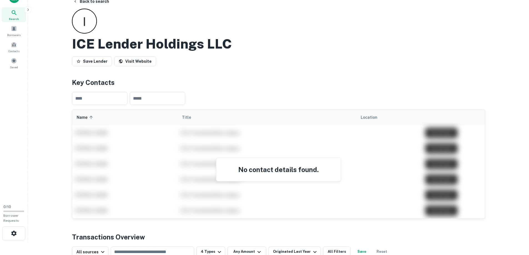
scroll to position [0, 0]
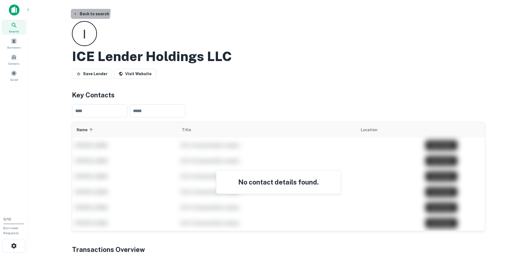
click at [84, 12] on button "Back to search" at bounding box center [91, 14] width 41 height 10
click at [87, 13] on button "Back to search" at bounding box center [91, 14] width 41 height 10
click at [79, 12] on button "Back to search" at bounding box center [91, 14] width 41 height 10
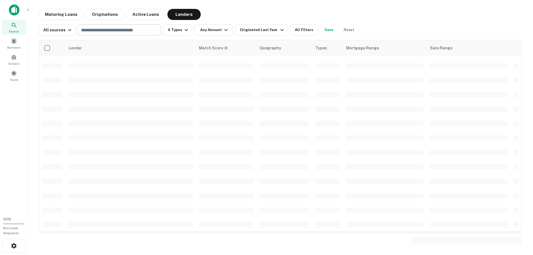
scroll to position [1216, 0]
click at [119, 30] on input "text" at bounding box center [118, 30] width 79 height 8
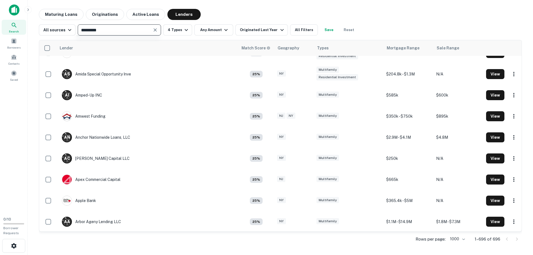
type input "**********"
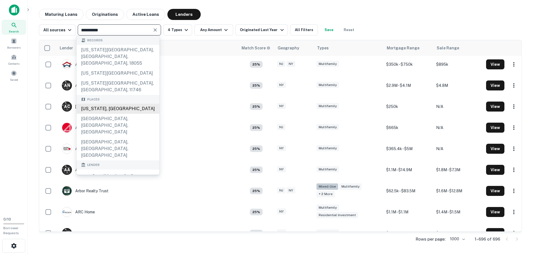
click at [120, 109] on div "New Jersey, USA" at bounding box center [118, 109] width 83 height 10
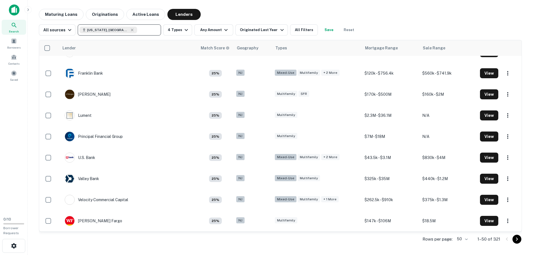
scroll to position [879, 0]
click at [187, 29] on icon "button" at bounding box center [186, 30] width 7 height 7
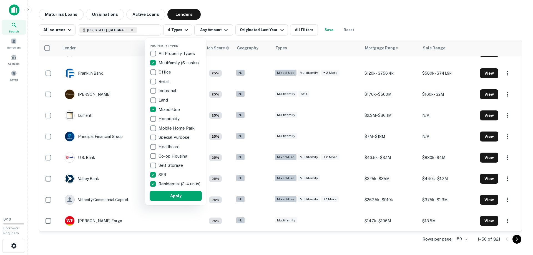
click at [162, 61] on p "Multifamily (5+ units)" at bounding box center [178, 63] width 41 height 7
click at [167, 108] on p "Mixed-Use" at bounding box center [169, 109] width 22 height 7
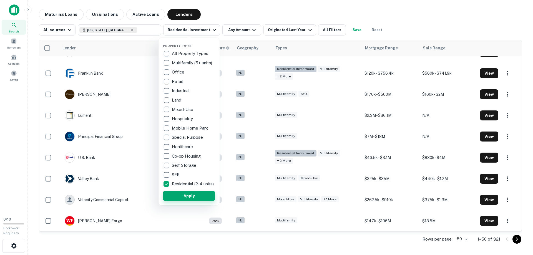
click at [178, 196] on button "Apply" at bounding box center [189, 196] width 52 height 10
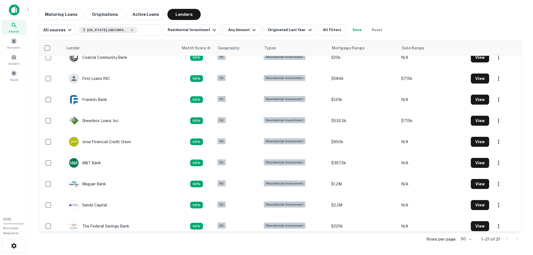
scroll to position [267, 0]
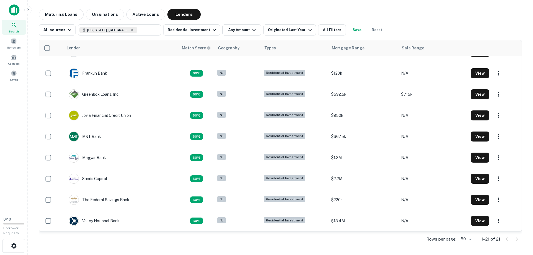
click at [469, 241] on body "Search Borrowers Contacts Saved 0 / 10 Borrower Requests Maturing Loans Origina…" at bounding box center [266, 127] width 533 height 255
click at [161, 248] on div at bounding box center [266, 127] width 533 height 255
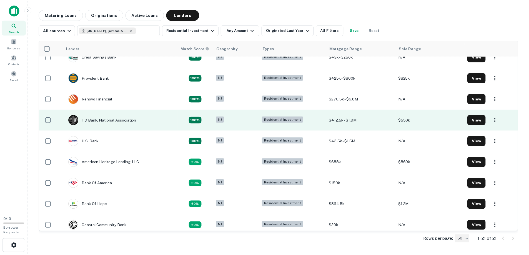
scroll to position [0, 0]
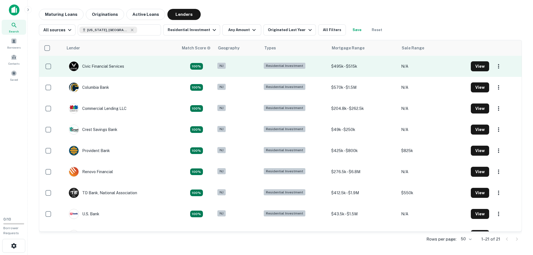
click at [138, 69] on td "Civic Financial Services" at bounding box center [120, 66] width 115 height 21
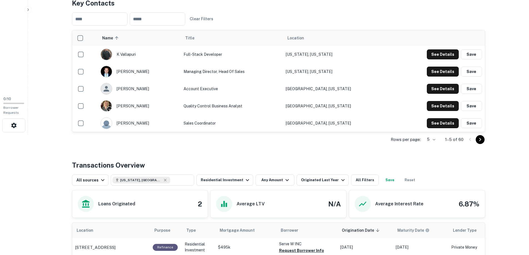
scroll to position [83, 0]
